Goal: Transaction & Acquisition: Purchase product/service

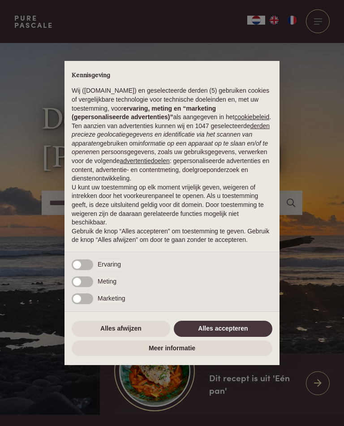
click at [252, 335] on button "Alles accepteren" at bounding box center [223, 329] width 99 height 16
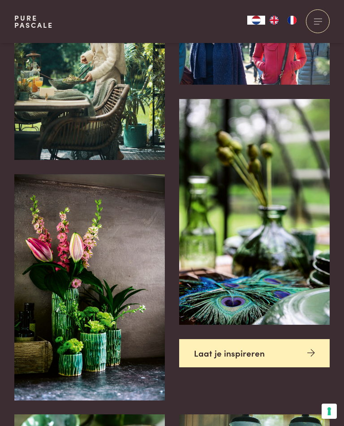
scroll to position [2334, 0]
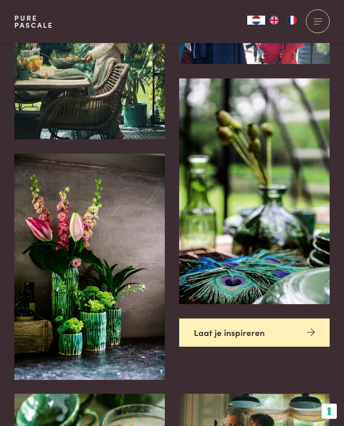
click at [242, 319] on link "Laat je inspireren" at bounding box center [254, 333] width 151 height 28
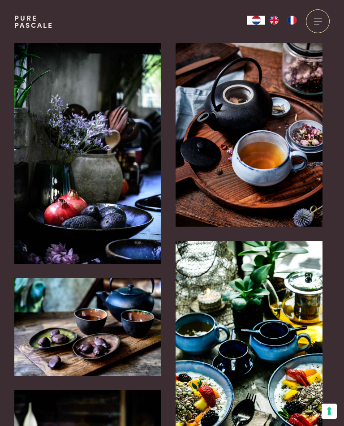
click at [318, 26] on div at bounding box center [318, 21] width 24 height 24
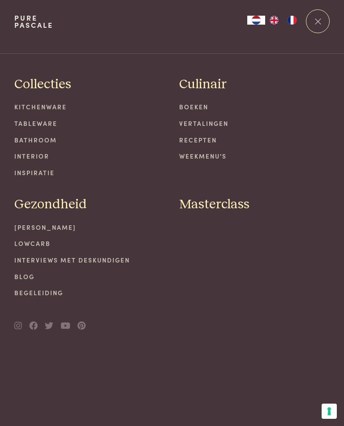
click at [34, 124] on link "Tableware" at bounding box center [89, 123] width 151 height 9
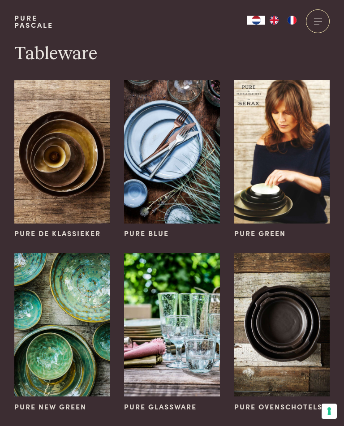
click at [76, 306] on img at bounding box center [62, 324] width 96 height 143
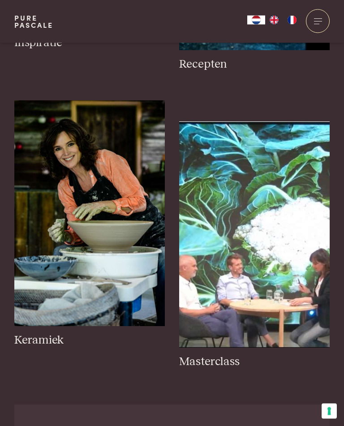
scroll to position [851, 0]
click at [99, 229] on img at bounding box center [89, 213] width 151 height 226
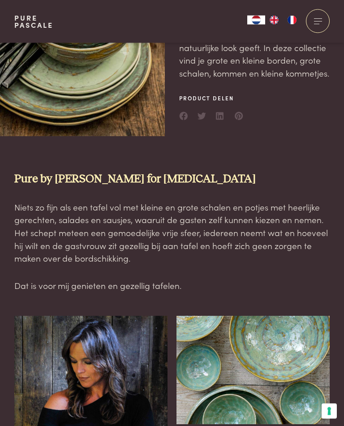
scroll to position [134, 0]
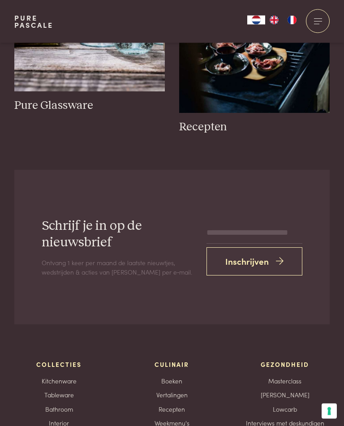
scroll to position [2178, 0]
click at [178, 376] on link "Boeken" at bounding box center [171, 380] width 21 height 9
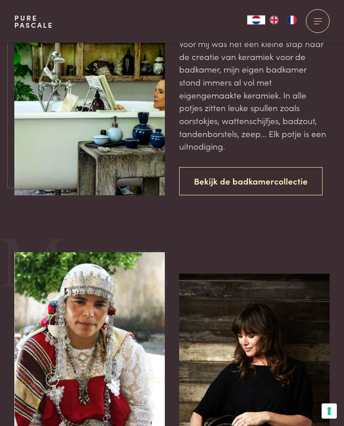
scroll to position [1485, 0]
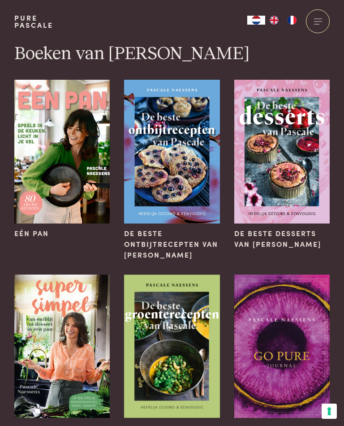
click at [57, 169] on img at bounding box center [62, 151] width 96 height 143
